Goal: Task Accomplishment & Management: Manage account settings

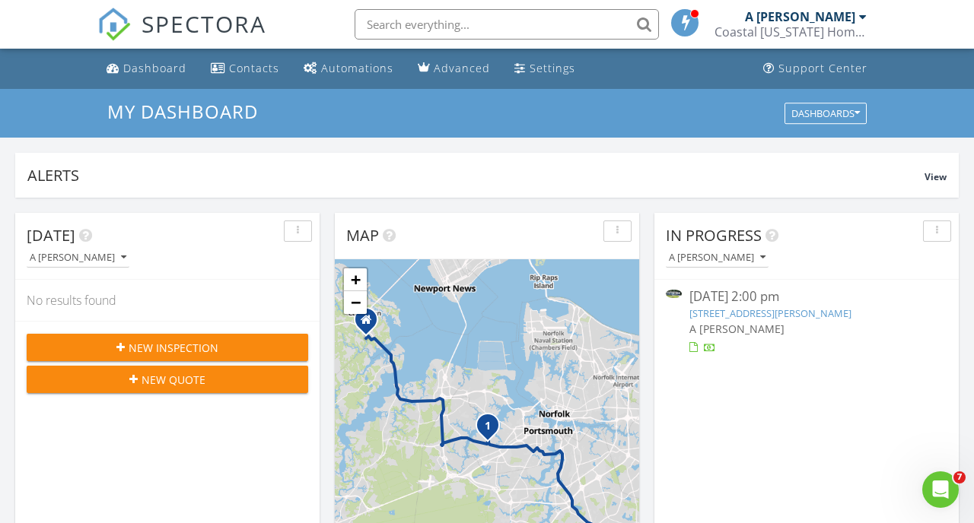
click at [768, 308] on link "1215 Alcindor Rd , Portsmouth, VA 23701" at bounding box center [770, 314] width 162 height 14
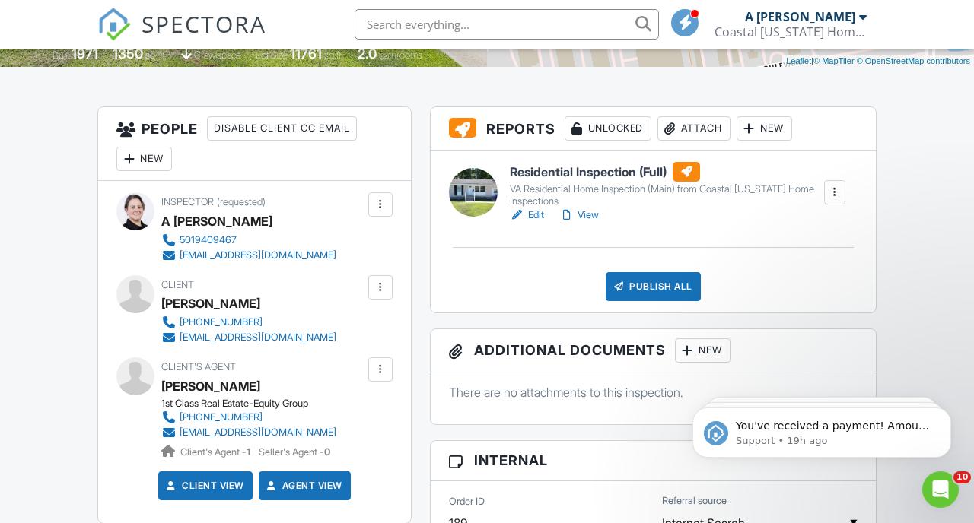
click at [586, 218] on link "View" at bounding box center [579, 215] width 40 height 15
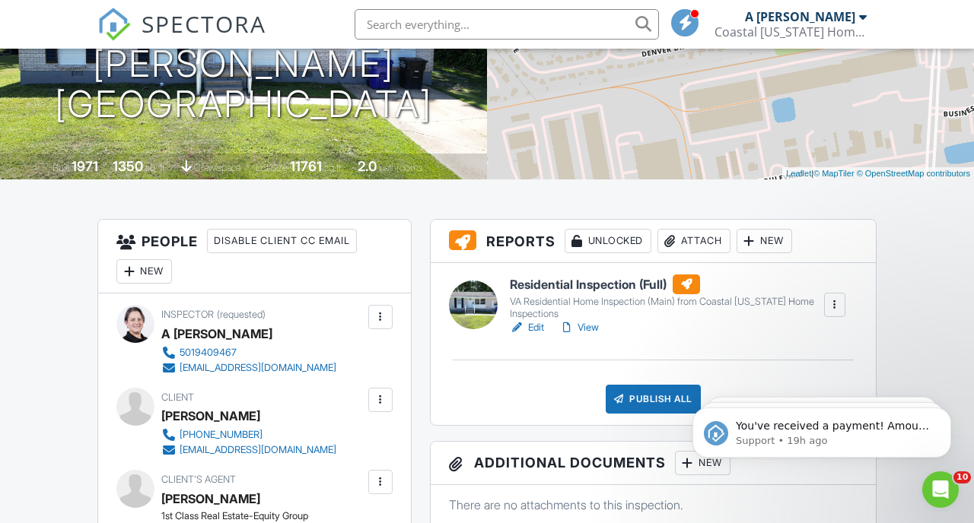
scroll to position [228, 0]
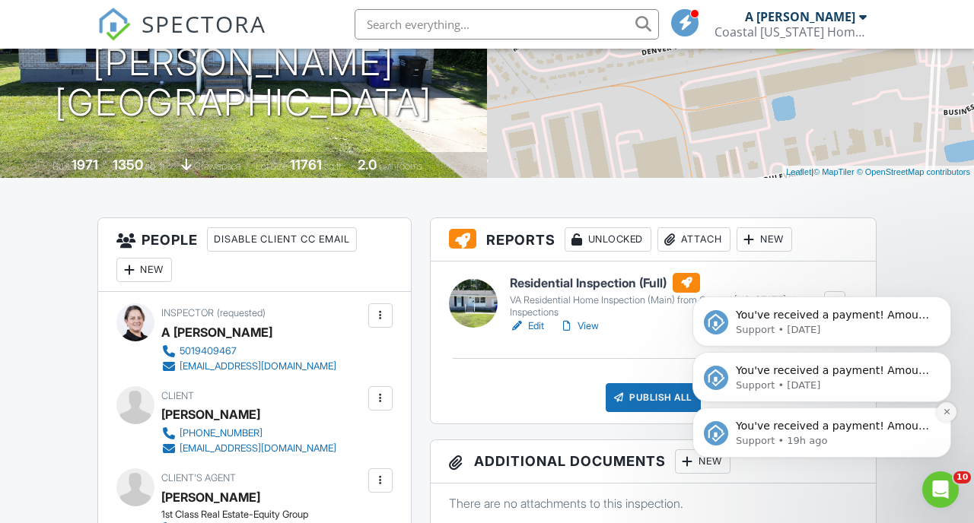
click at [944, 412] on icon "Dismiss notification" at bounding box center [947, 412] width 8 height 8
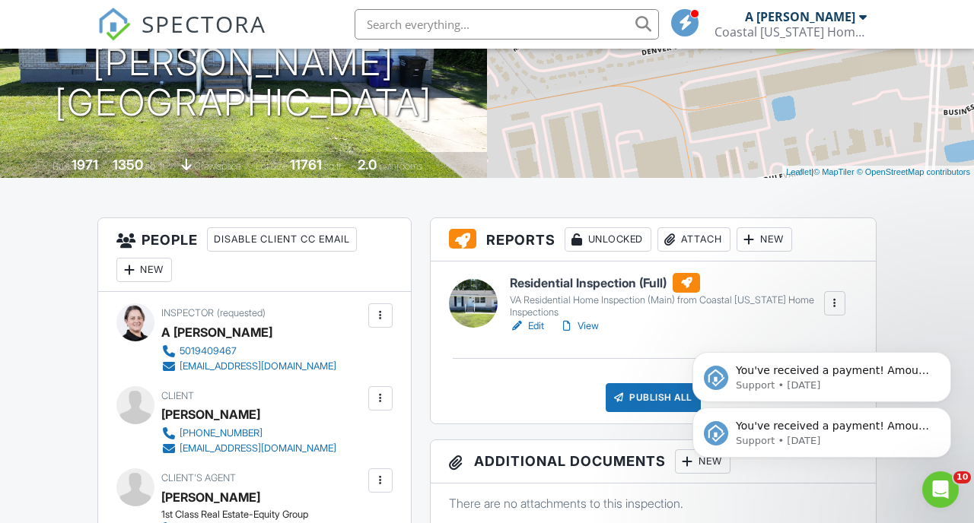
click at [944, 412] on icon "Dismiss notification" at bounding box center [946, 412] width 7 height 7
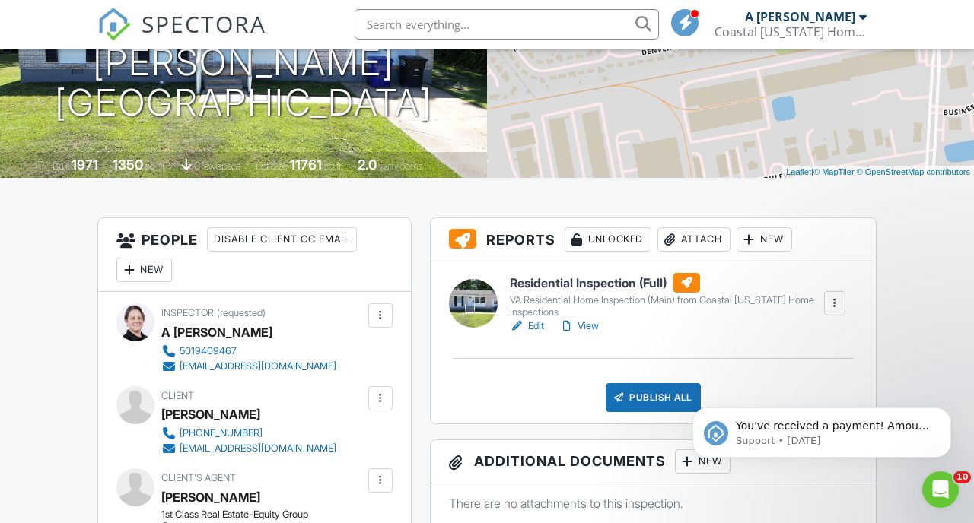
click at [944, 412] on icon "Dismiss notification" at bounding box center [946, 412] width 7 height 7
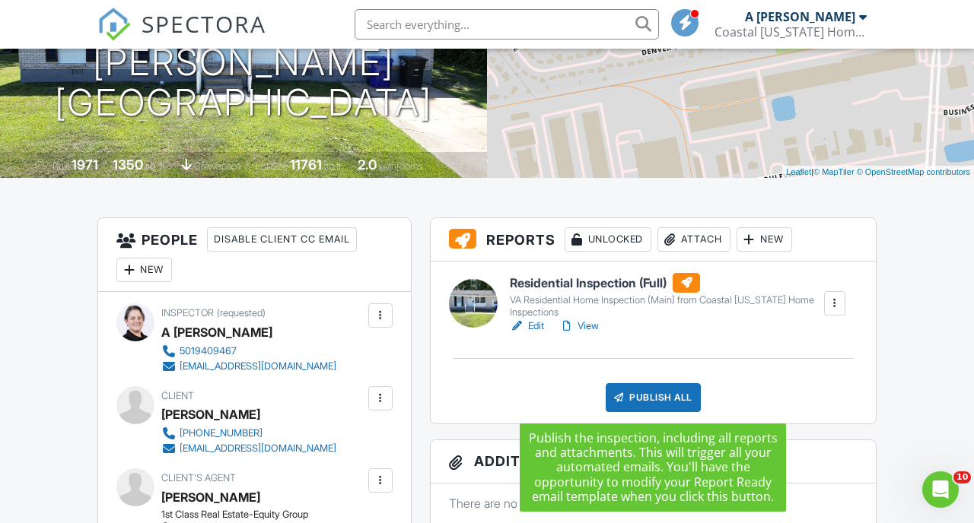
click at [646, 395] on div "Publish All" at bounding box center [653, 397] width 95 height 29
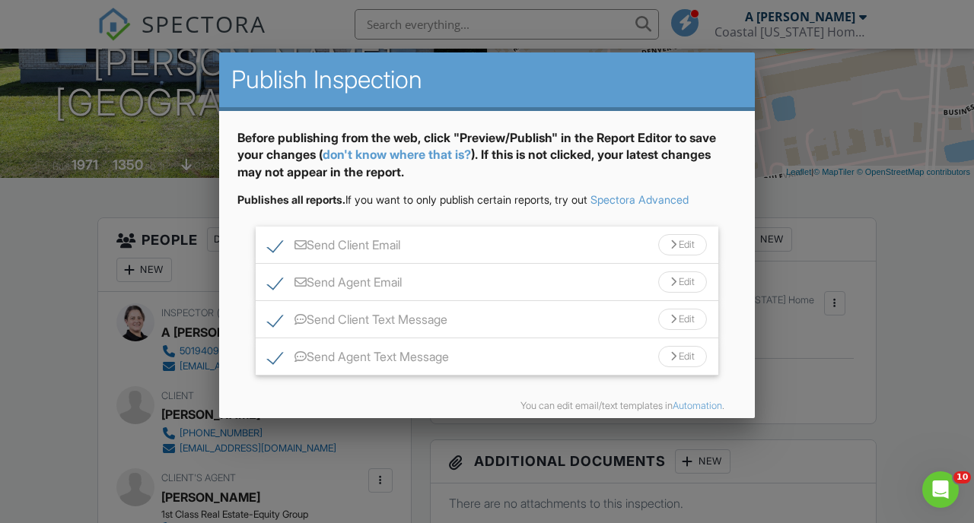
scroll to position [66, 0]
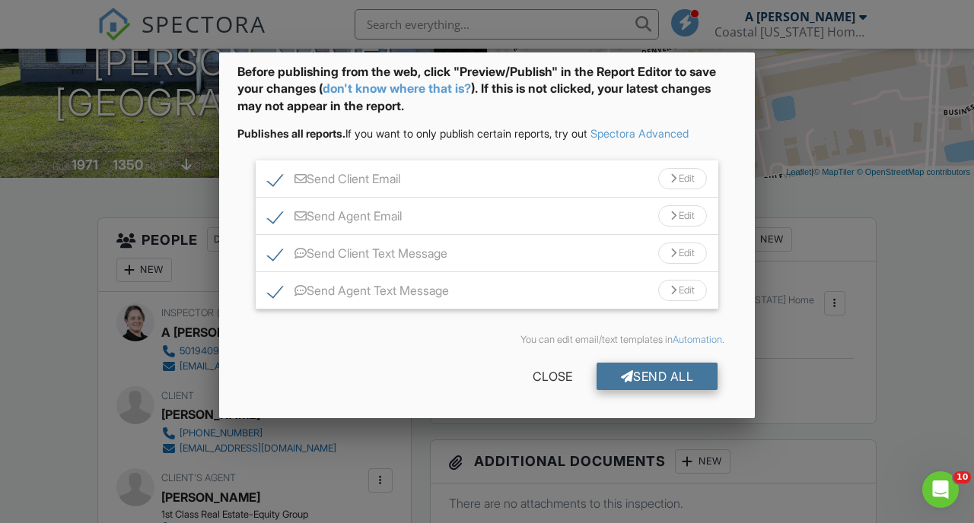
click at [663, 385] on div "Send All" at bounding box center [657, 376] width 122 height 27
